Goal: Task Accomplishment & Management: Manage account settings

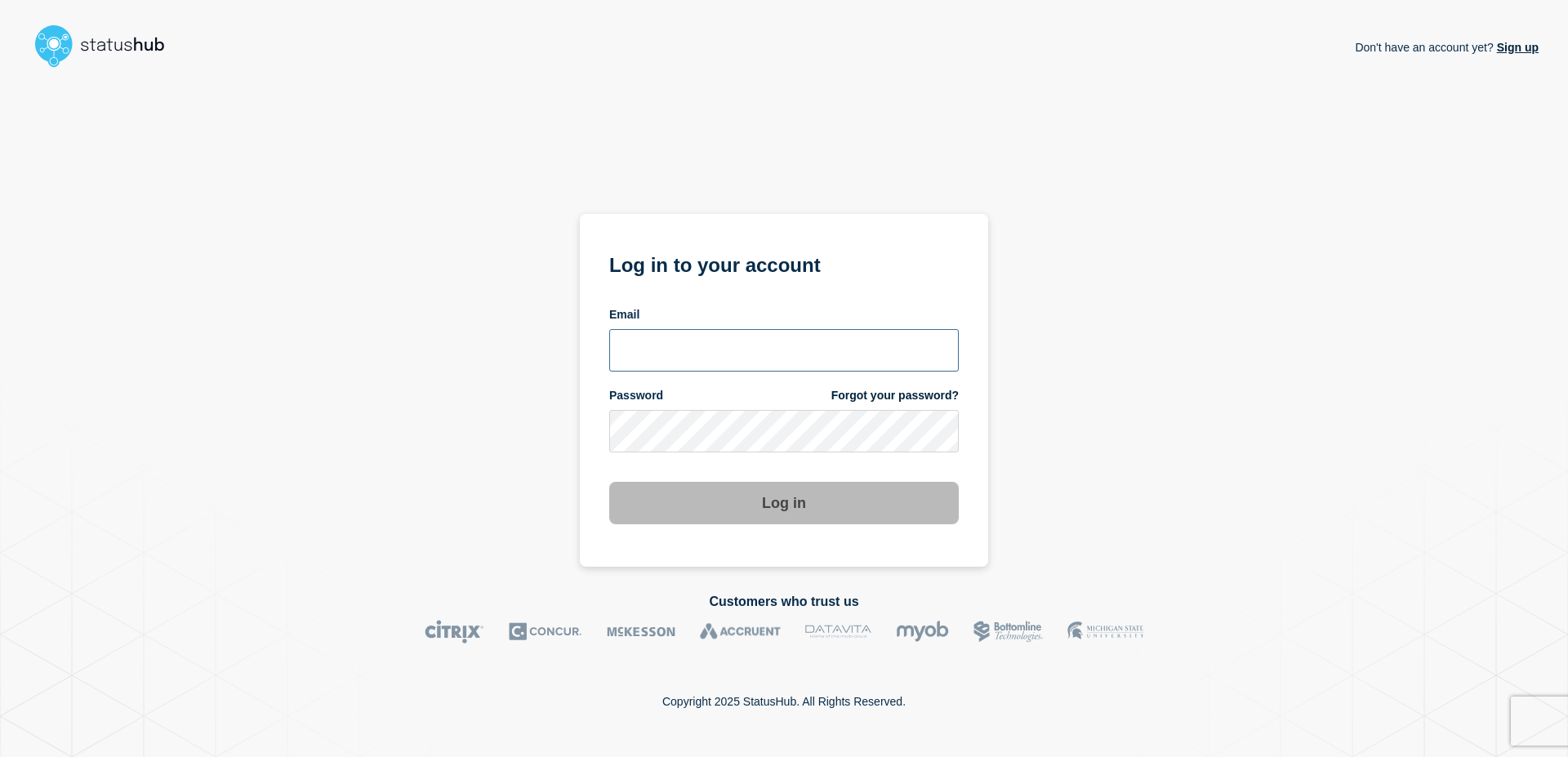
click at [715, 350] on input "email input" at bounding box center [784, 350] width 349 height 42
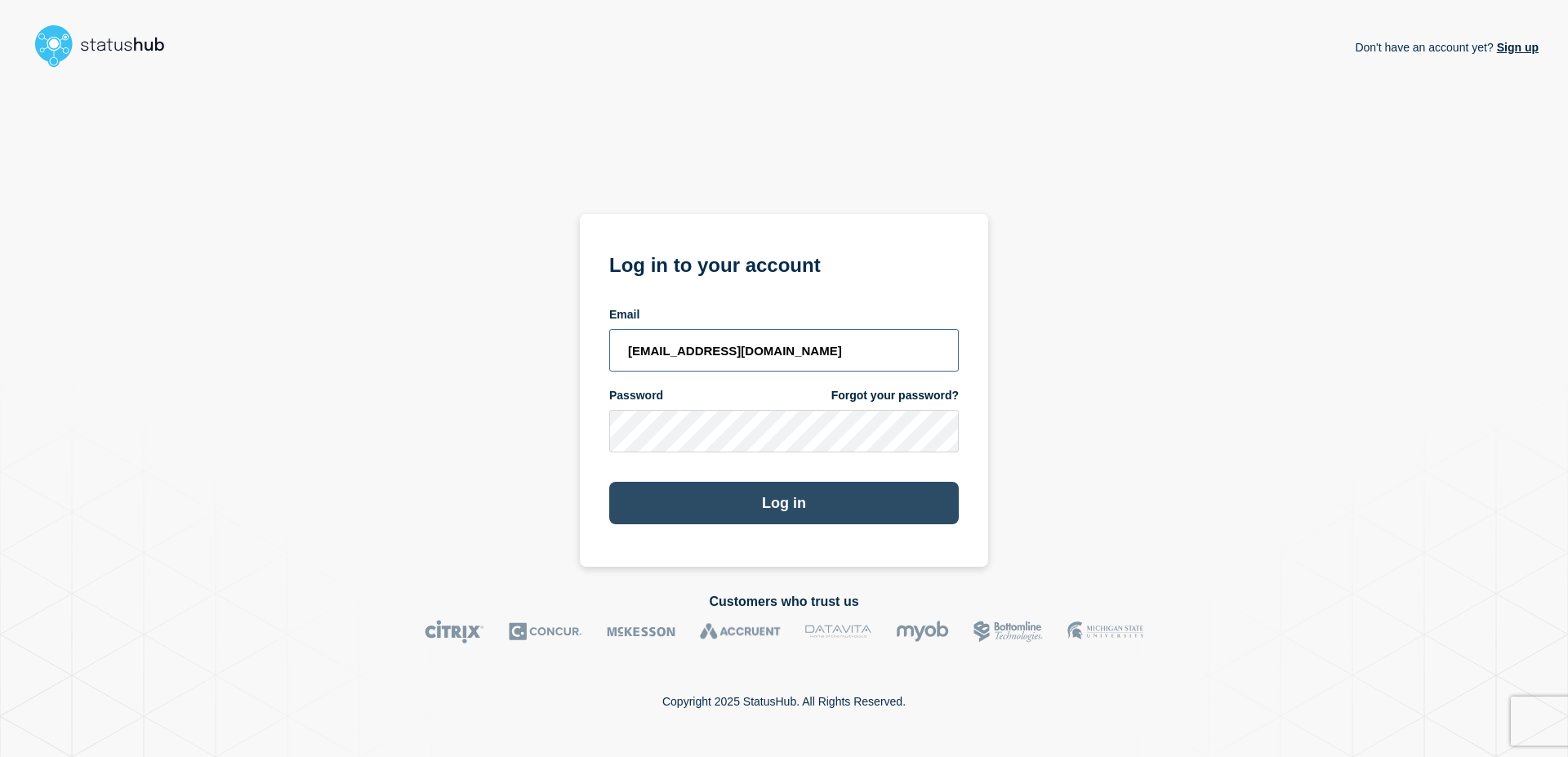
type input "[EMAIL_ADDRESS][DOMAIN_NAME]"
click at [764, 504] on button "Log in" at bounding box center [784, 503] width 349 height 42
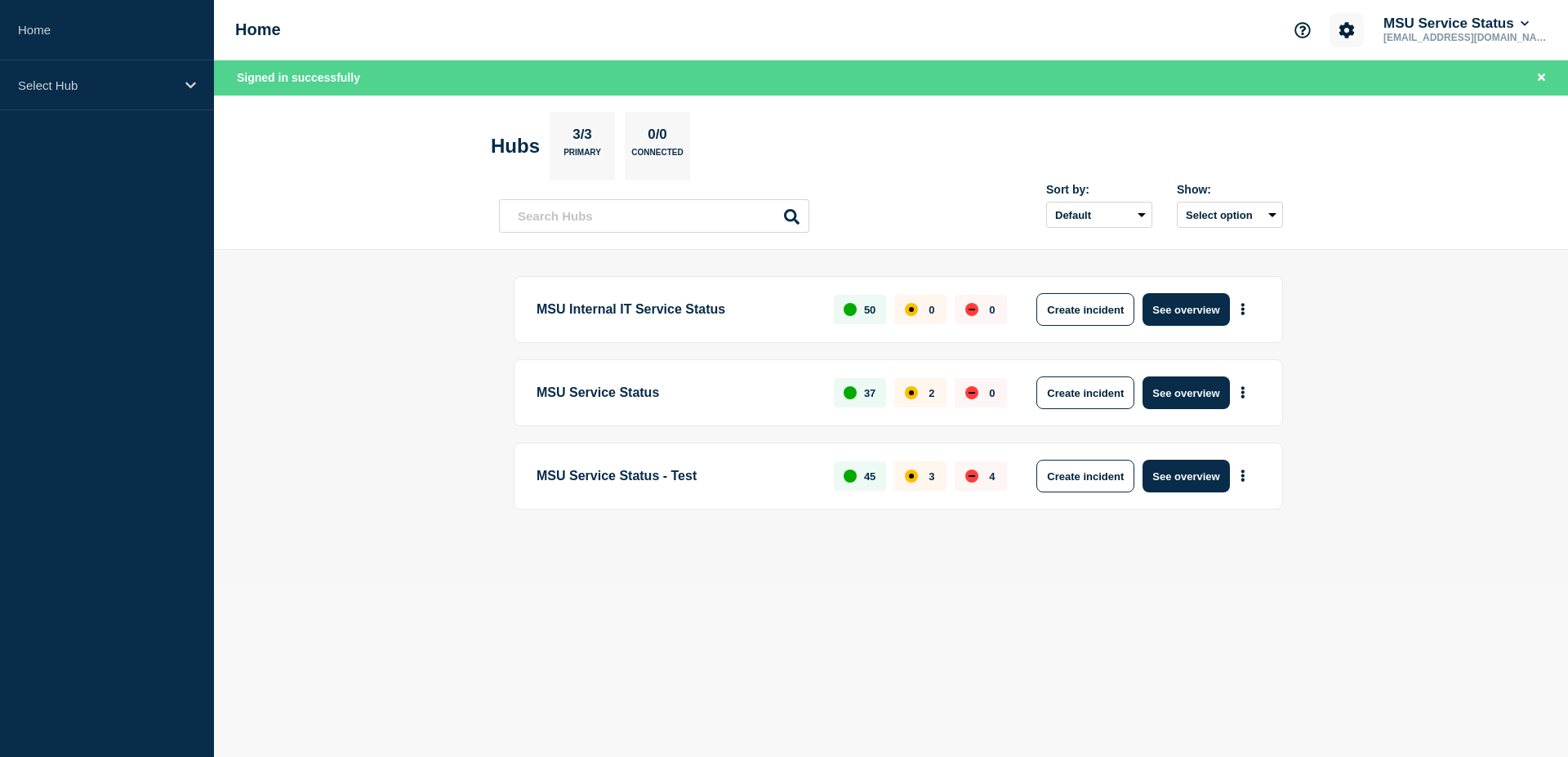
click at [1355, 34] on icon "Account settings" at bounding box center [1347, 29] width 16 height 16
click at [1240, 391] on button "More actions" at bounding box center [1242, 393] width 21 height 30
click at [1168, 389] on button "See overview" at bounding box center [1186, 393] width 86 height 33
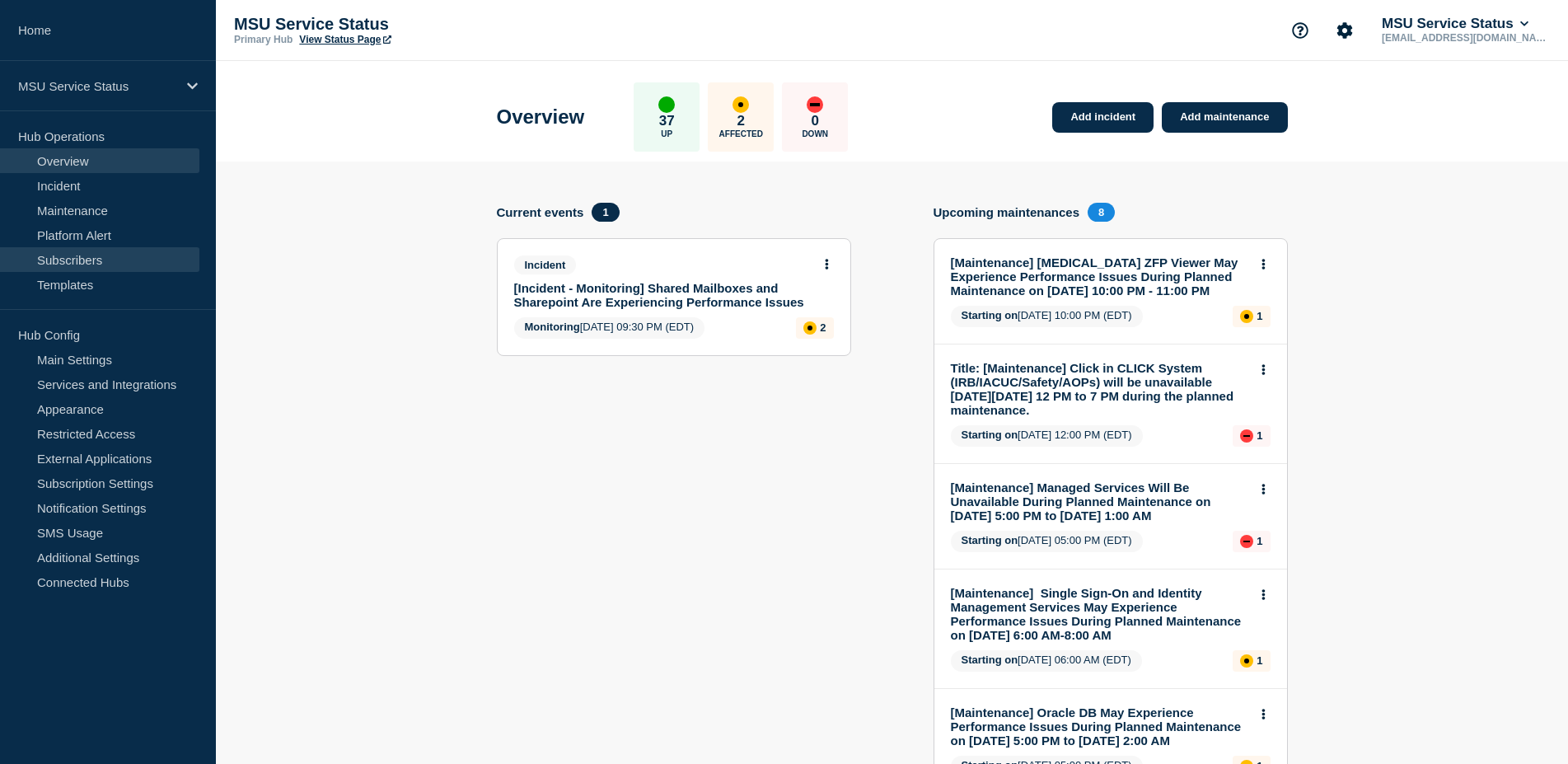
click at [77, 264] on link "Subscribers" at bounding box center [99, 260] width 199 height 25
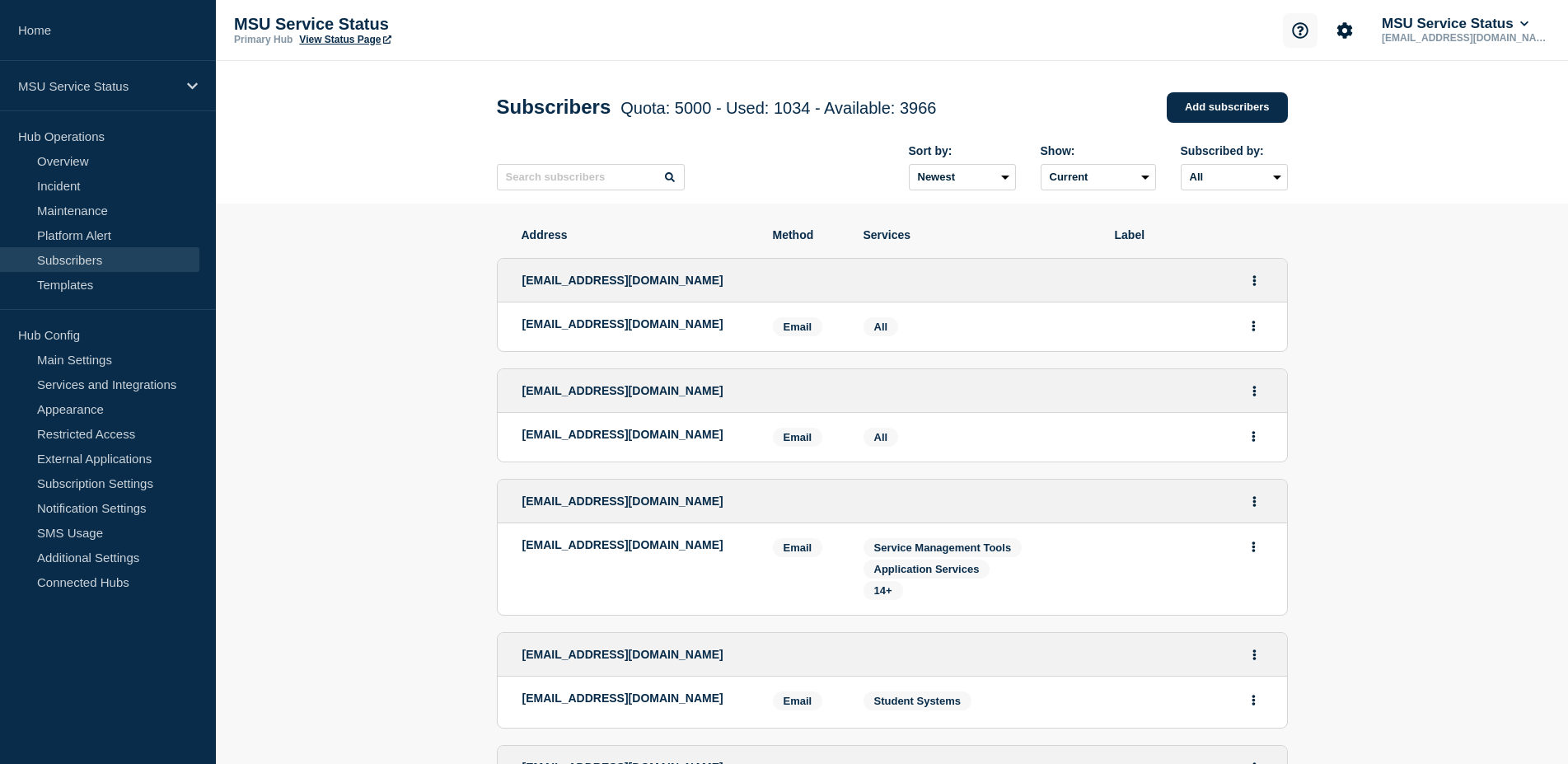
click at [1309, 32] on icon "Support" at bounding box center [1300, 31] width 17 height 17
click at [1303, 100] on link "Help Guides" at bounding box center [1300, 97] width 69 height 14
click at [133, 486] on link "Subscription Settings" at bounding box center [99, 483] width 199 height 25
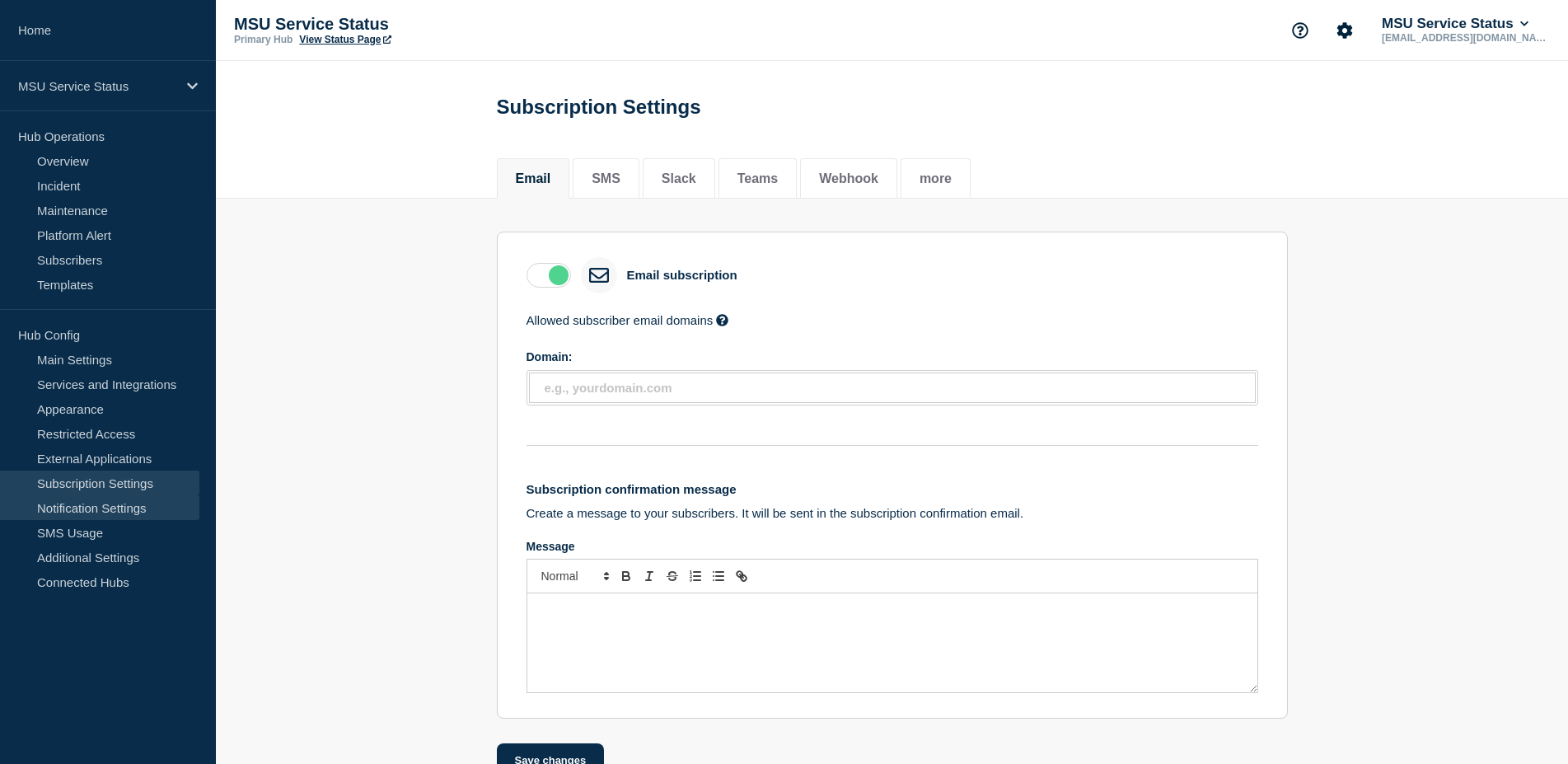
click at [135, 517] on link "Notification Settings" at bounding box center [99, 507] width 199 height 25
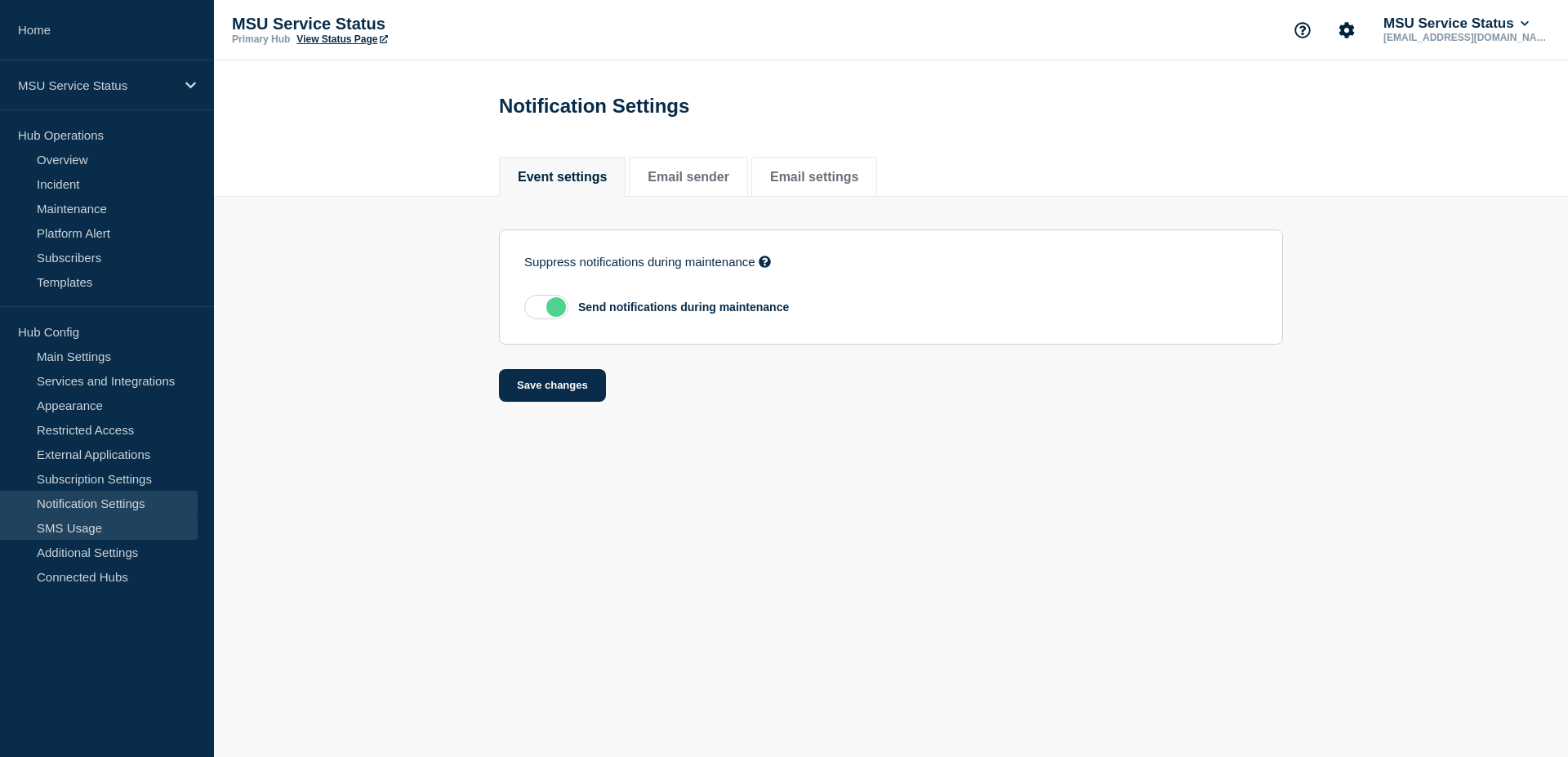
click at [112, 532] on link "SMS Usage" at bounding box center [98, 527] width 197 height 25
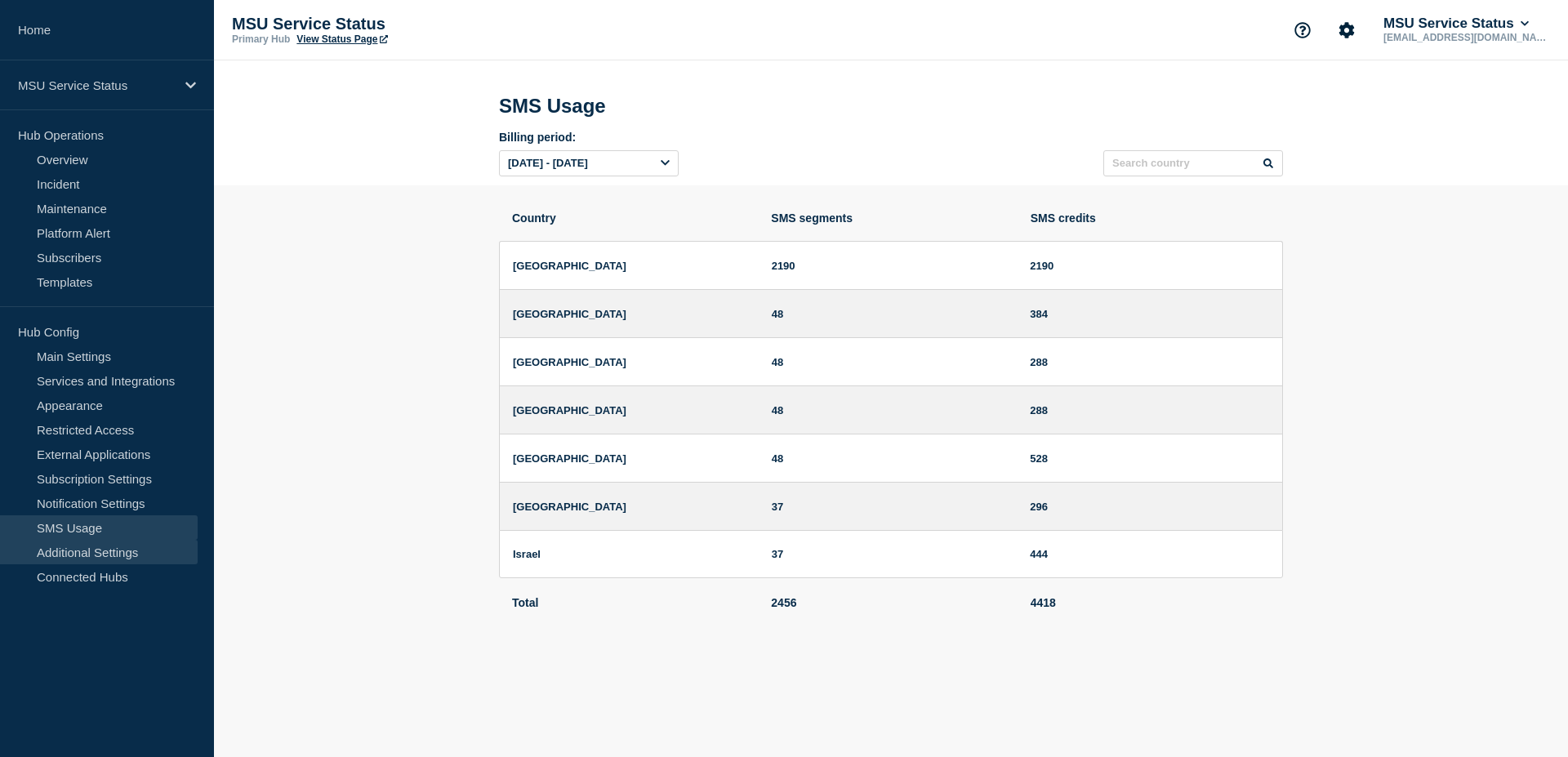
click at [114, 547] on link "Additional Settings" at bounding box center [98, 552] width 197 height 25
